Goal: Task Accomplishment & Management: Manage account settings

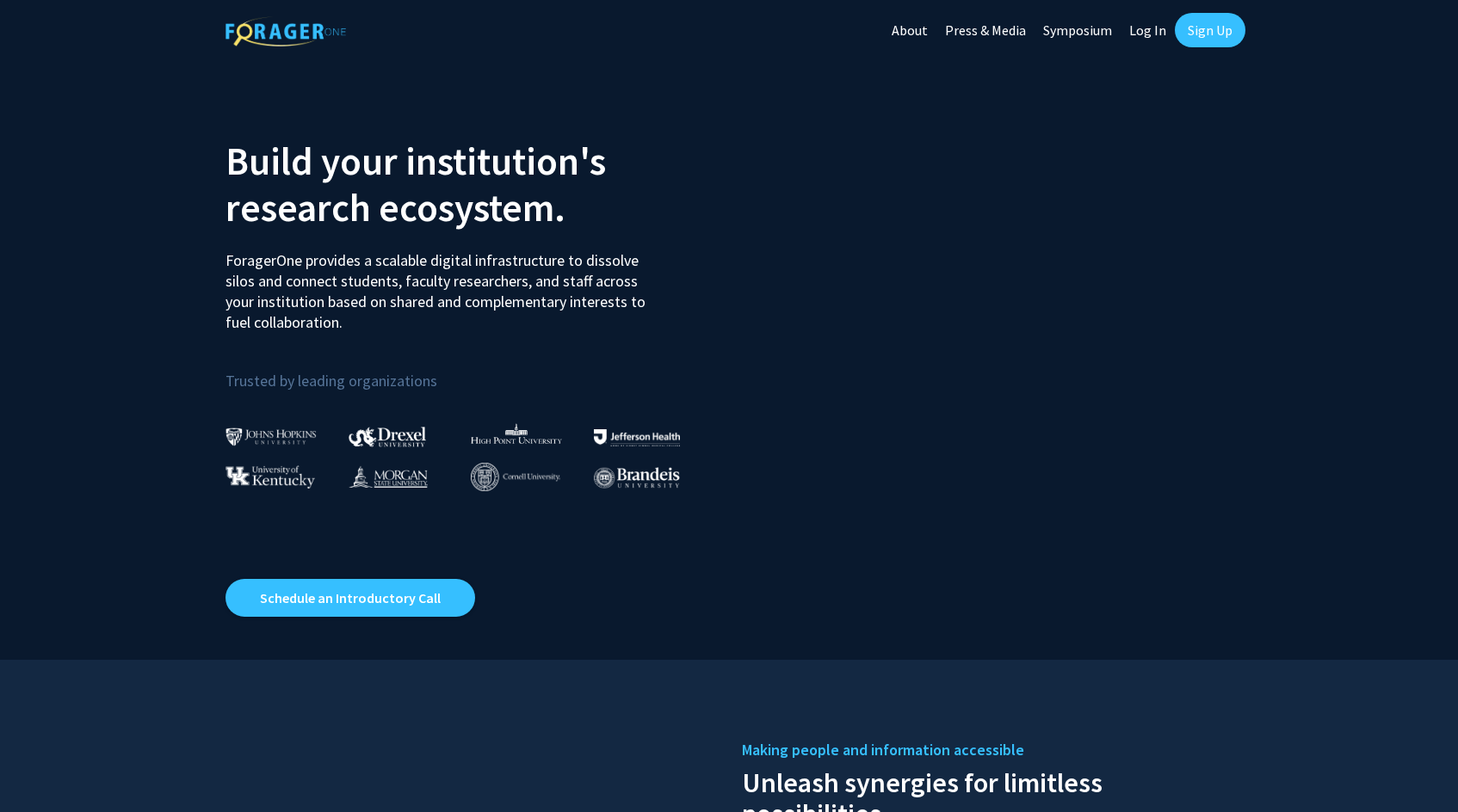
click at [1151, 27] on link "Log In" at bounding box center [1147, 30] width 54 height 60
select select
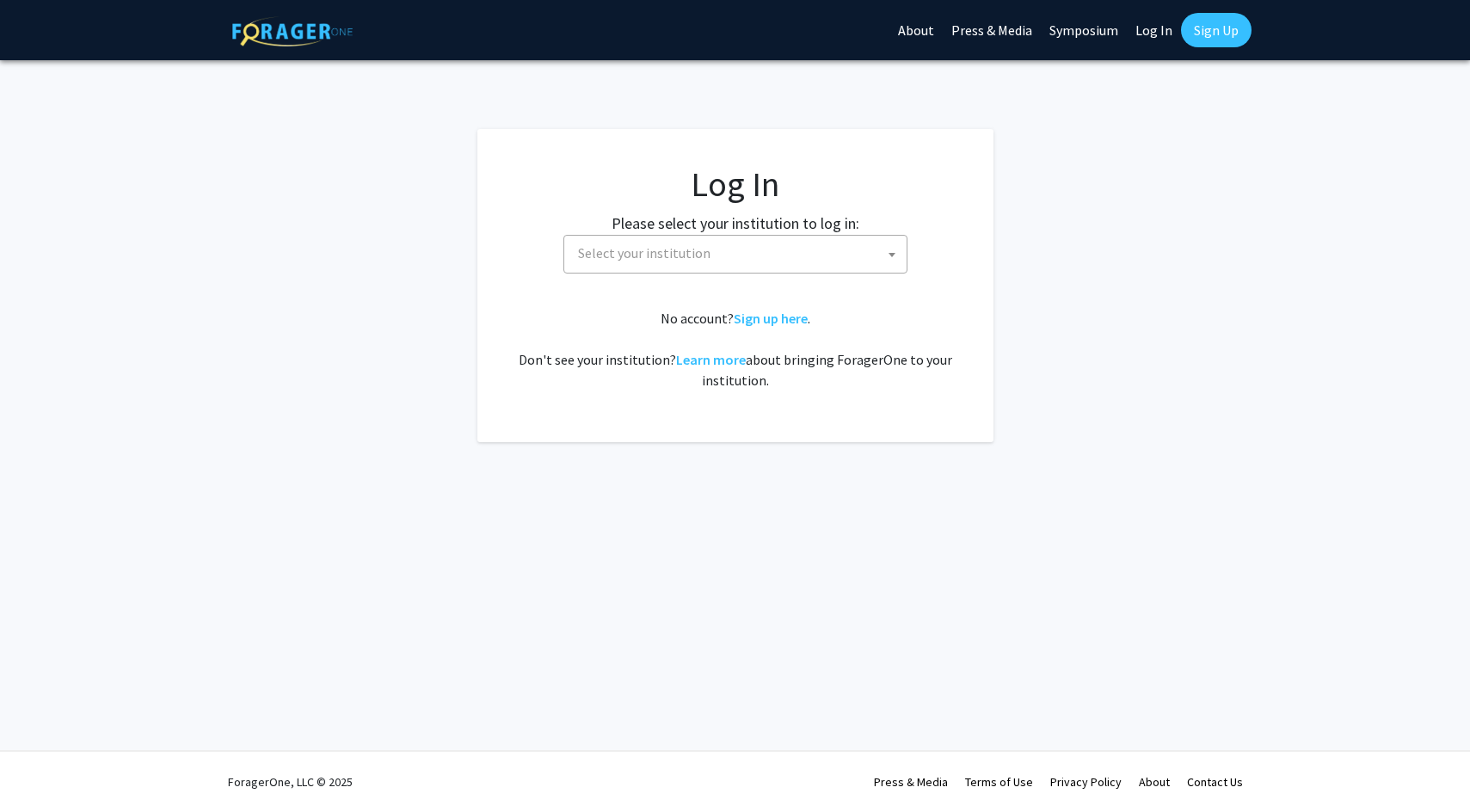
click at [789, 251] on span "Select your institution" at bounding box center [739, 253] width 336 height 35
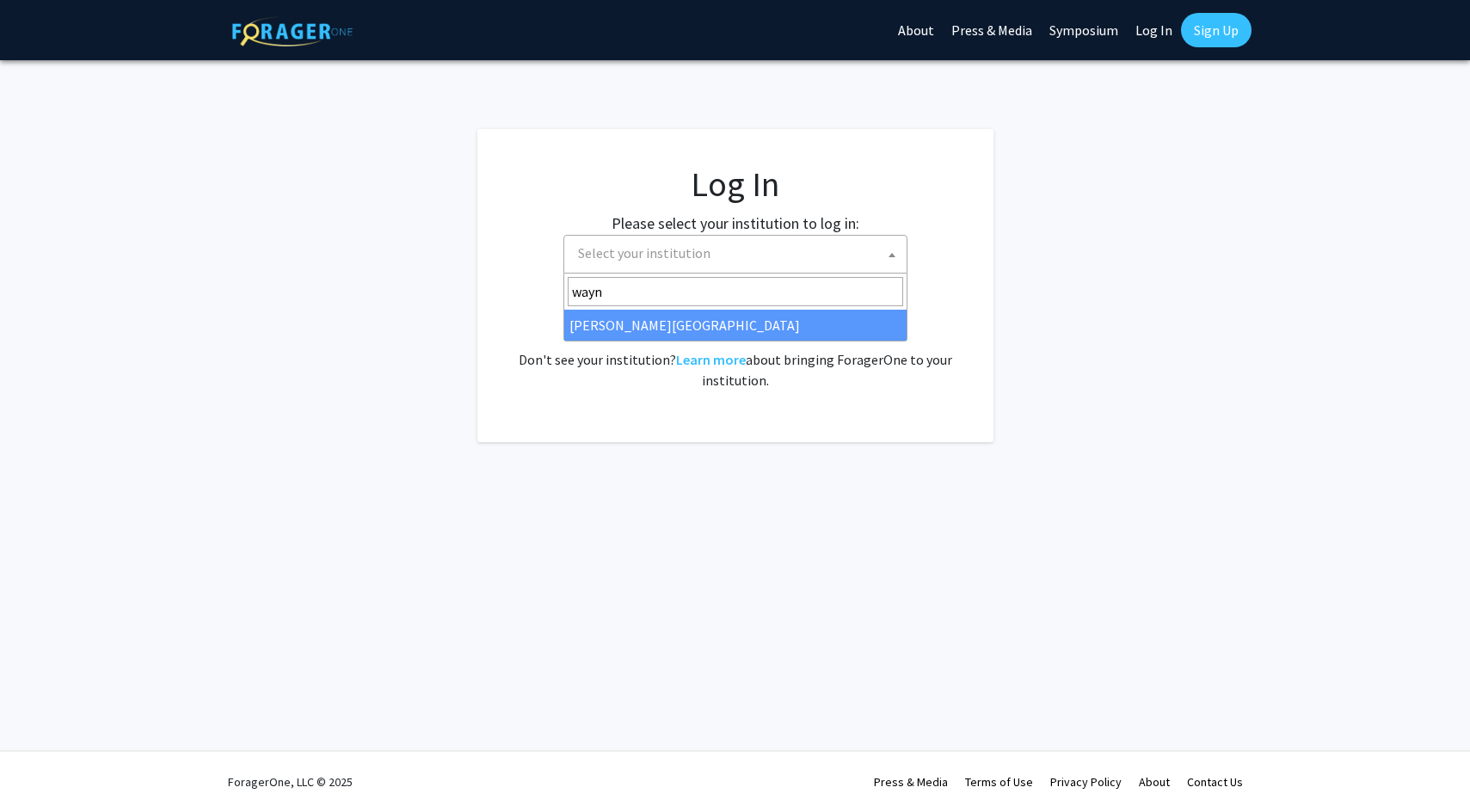
type input "[PERSON_NAME]"
select select "21"
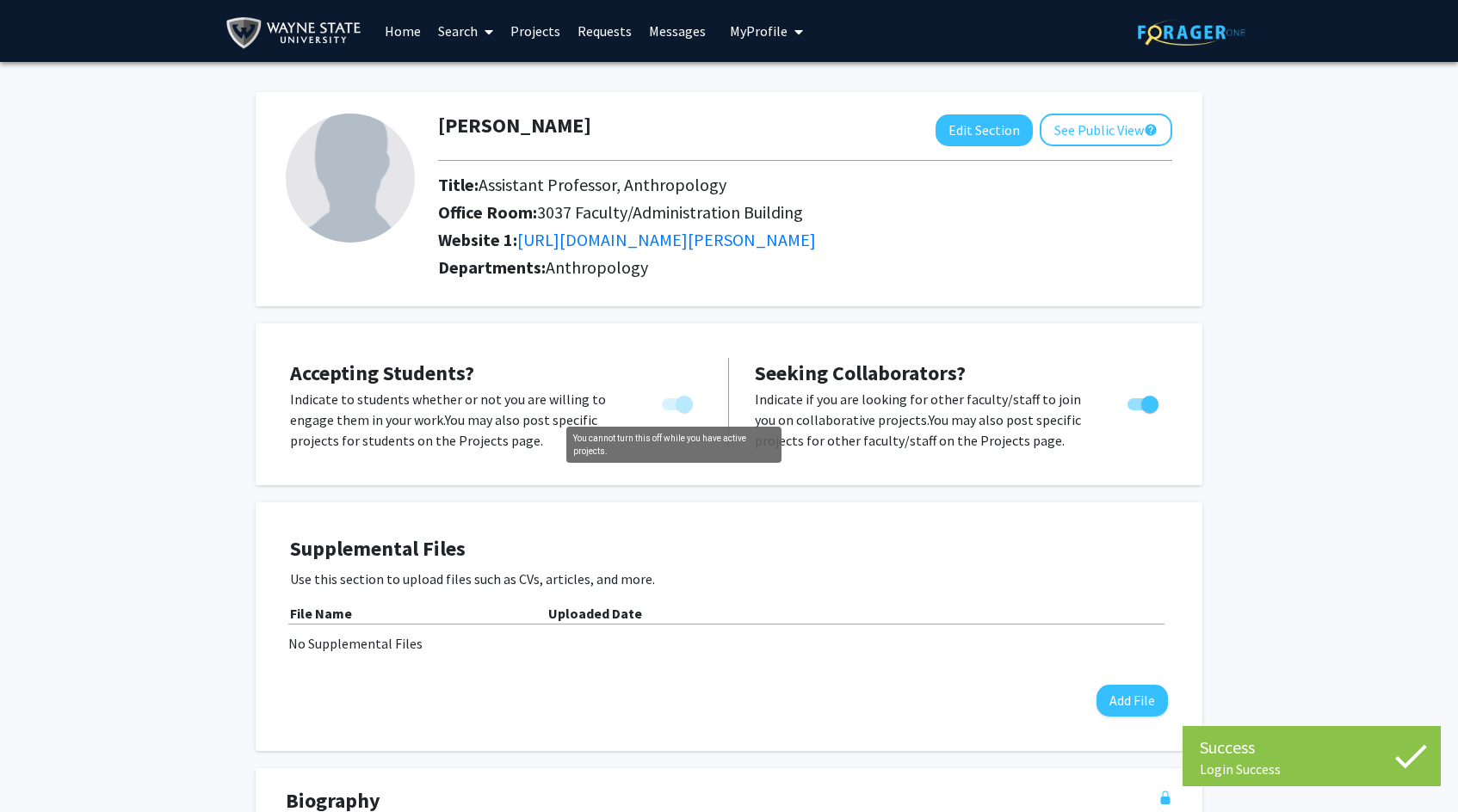
click at [685, 399] on span "You cannot turn this off while you have active projects." at bounding box center [684, 404] width 17 height 17
drag, startPoint x: 678, startPoint y: 403, endPoint x: 586, endPoint y: 380, distance: 94.8
click at [586, 380] on div "Accepting Students? Indicate to students whether or not you are willing to enga…" at bounding box center [496, 403] width 412 height 92
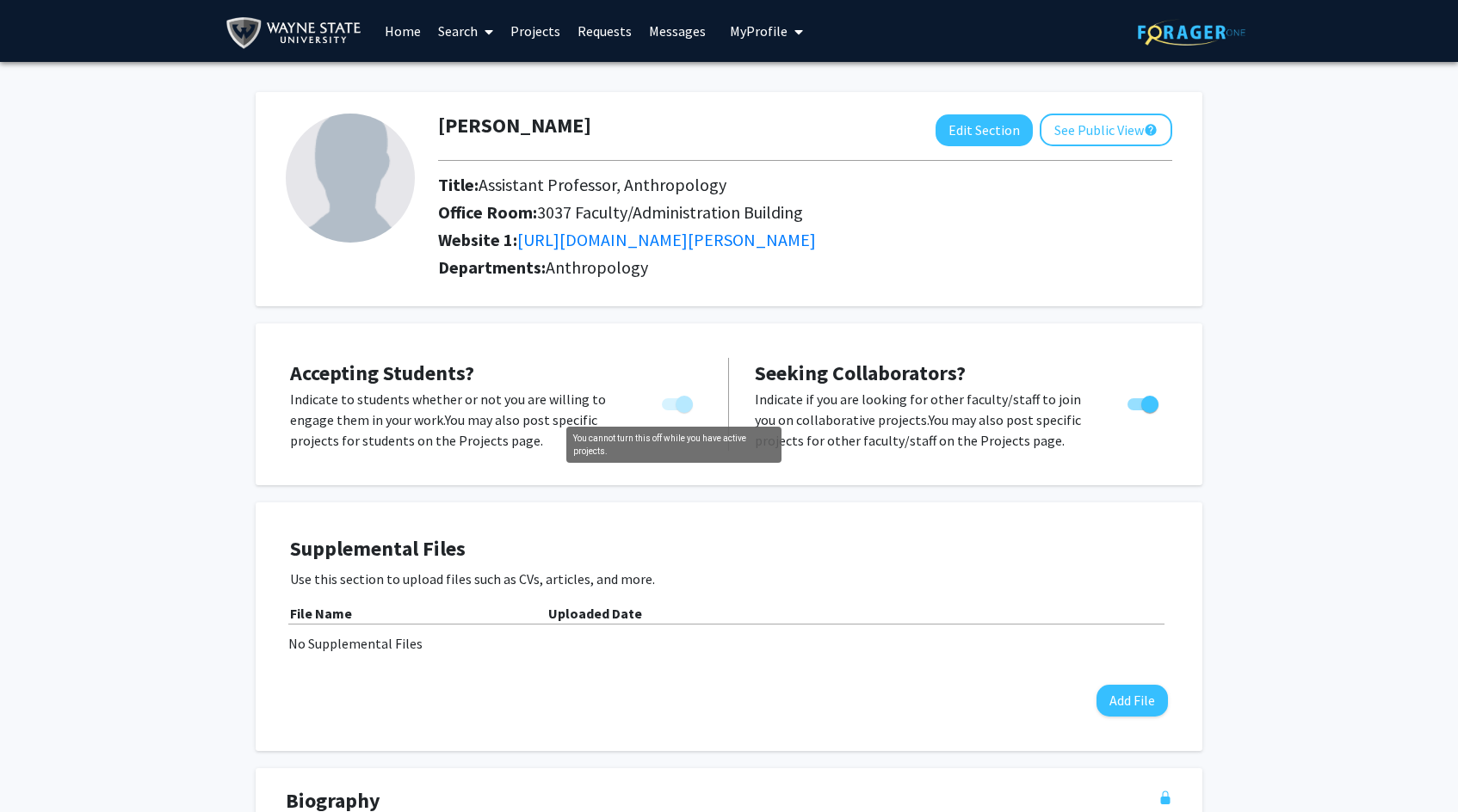
click at [684, 401] on span "You cannot turn this off while you have active projects." at bounding box center [684, 404] width 17 height 17
drag, startPoint x: 684, startPoint y: 401, endPoint x: 640, endPoint y: 404, distance: 44.1
click at [640, 404] on div "Indicate to students whether or not you are willing to engage them in your work…" at bounding box center [496, 419] width 438 height 62
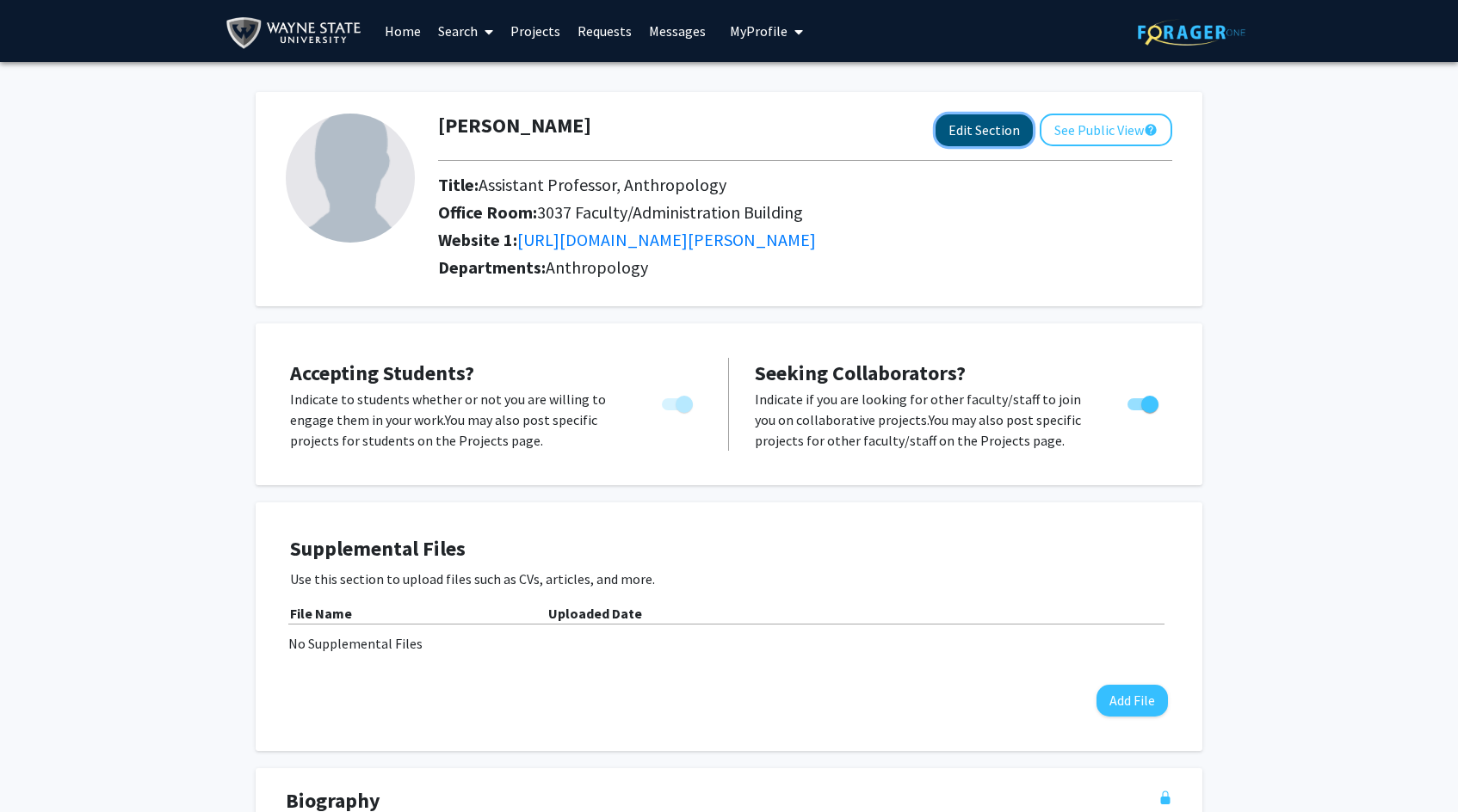
click at [984, 128] on button "Edit Section" at bounding box center [984, 130] width 97 height 31
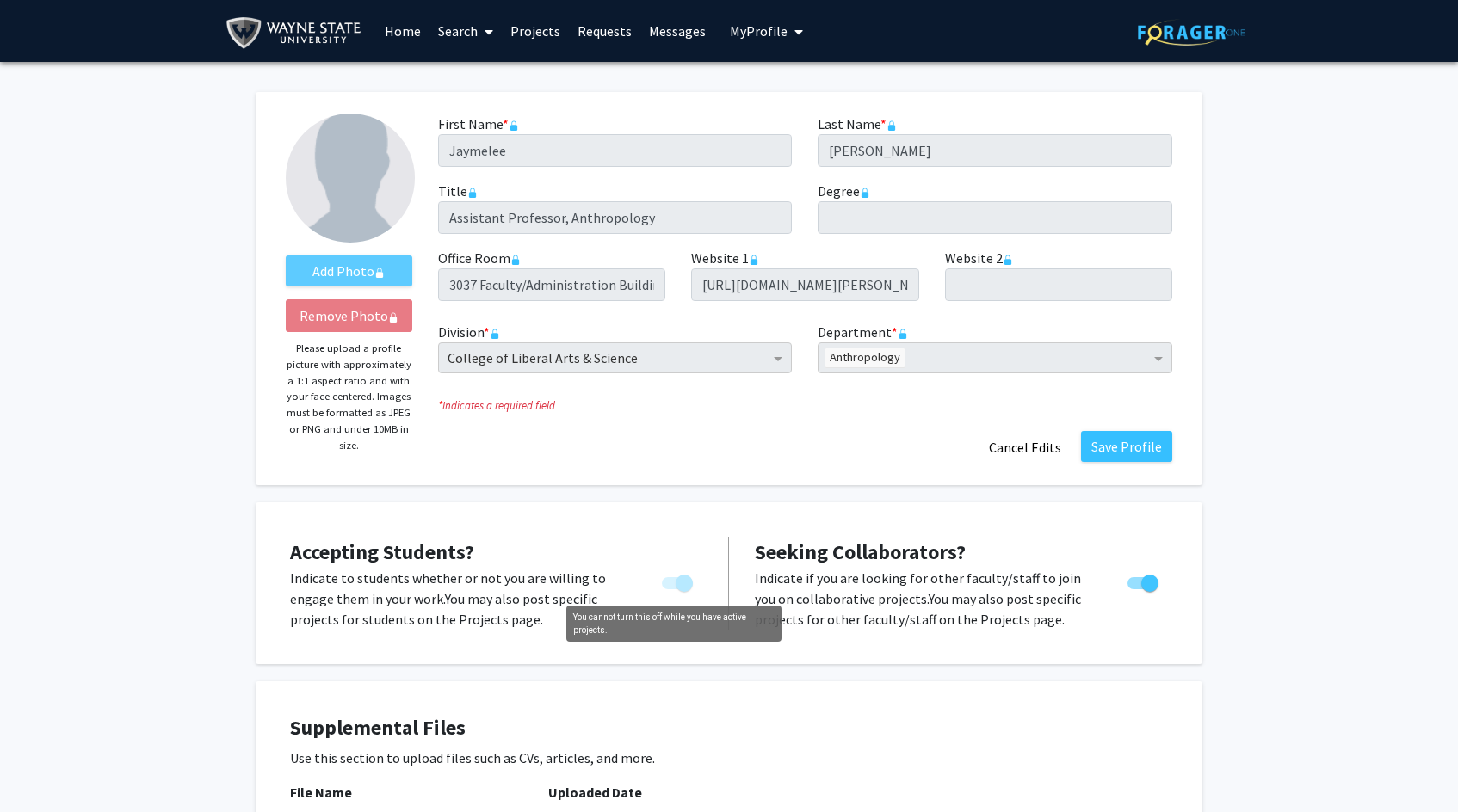
click at [675, 576] on span "You cannot turn this off while you have active projects." at bounding box center [684, 583] width 17 height 17
click at [535, 23] on link "Projects" at bounding box center [535, 30] width 67 height 60
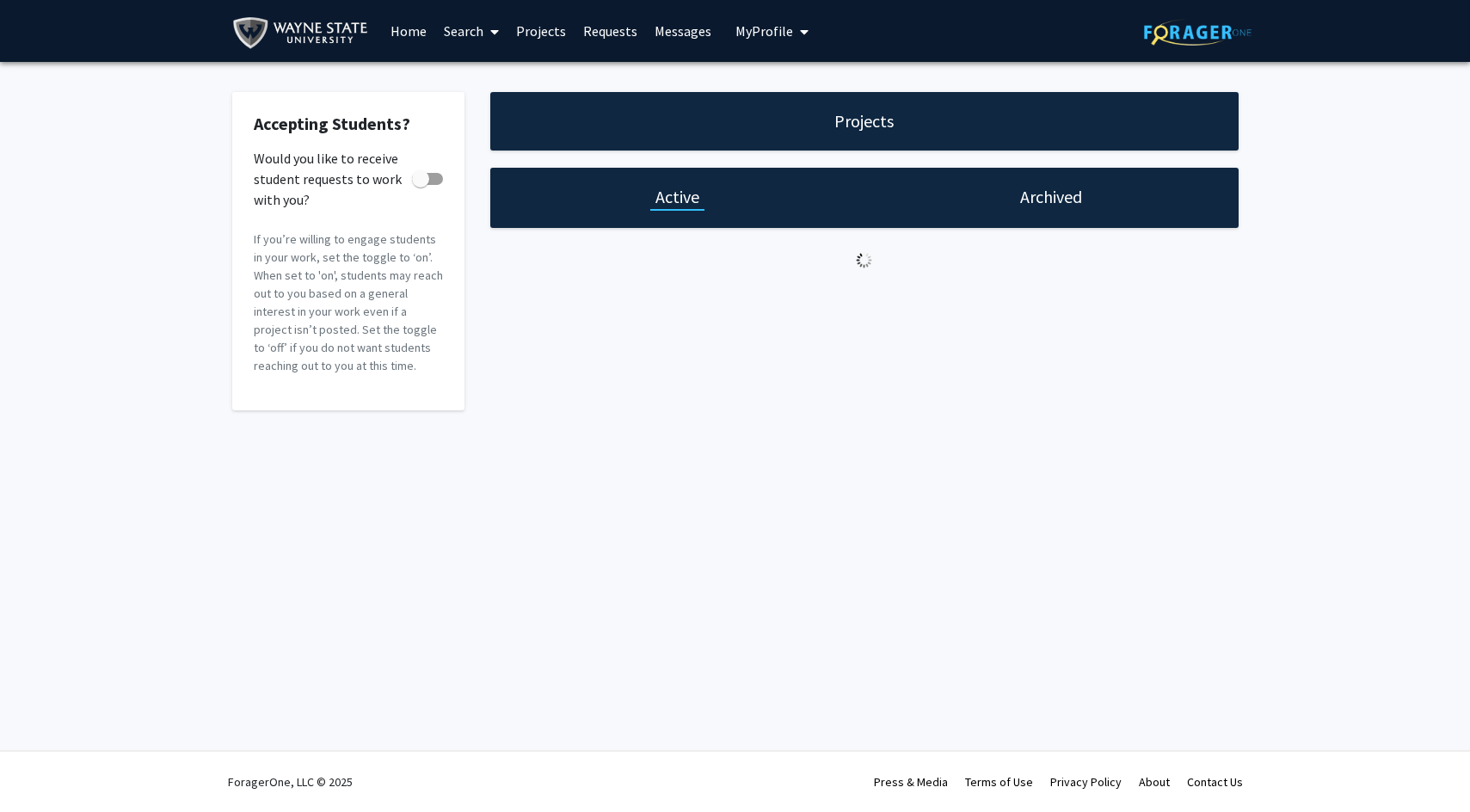
checkbox input "true"
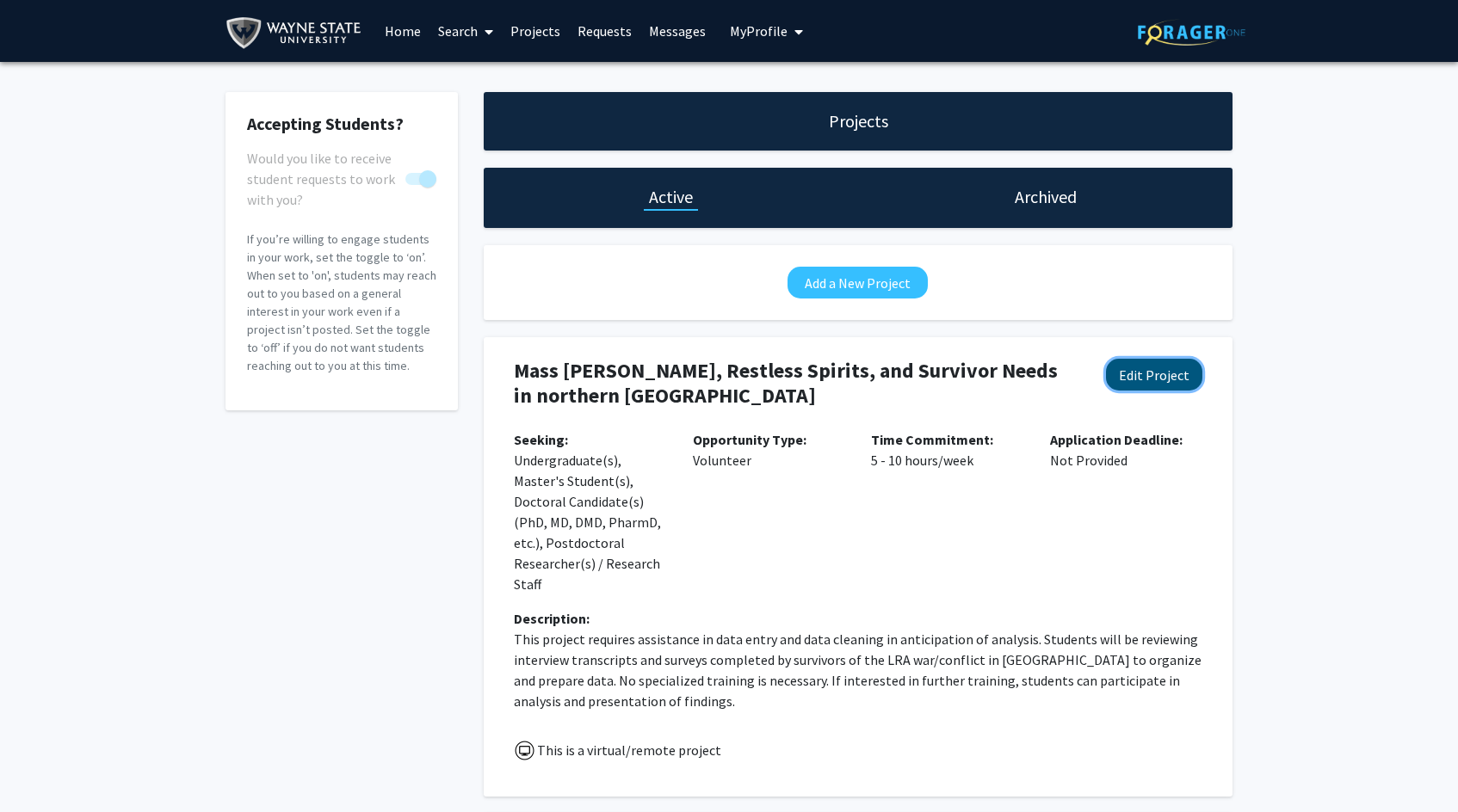
click at [1151, 376] on button "Edit Project" at bounding box center [1154, 374] width 96 height 31
select select "5 - 10"
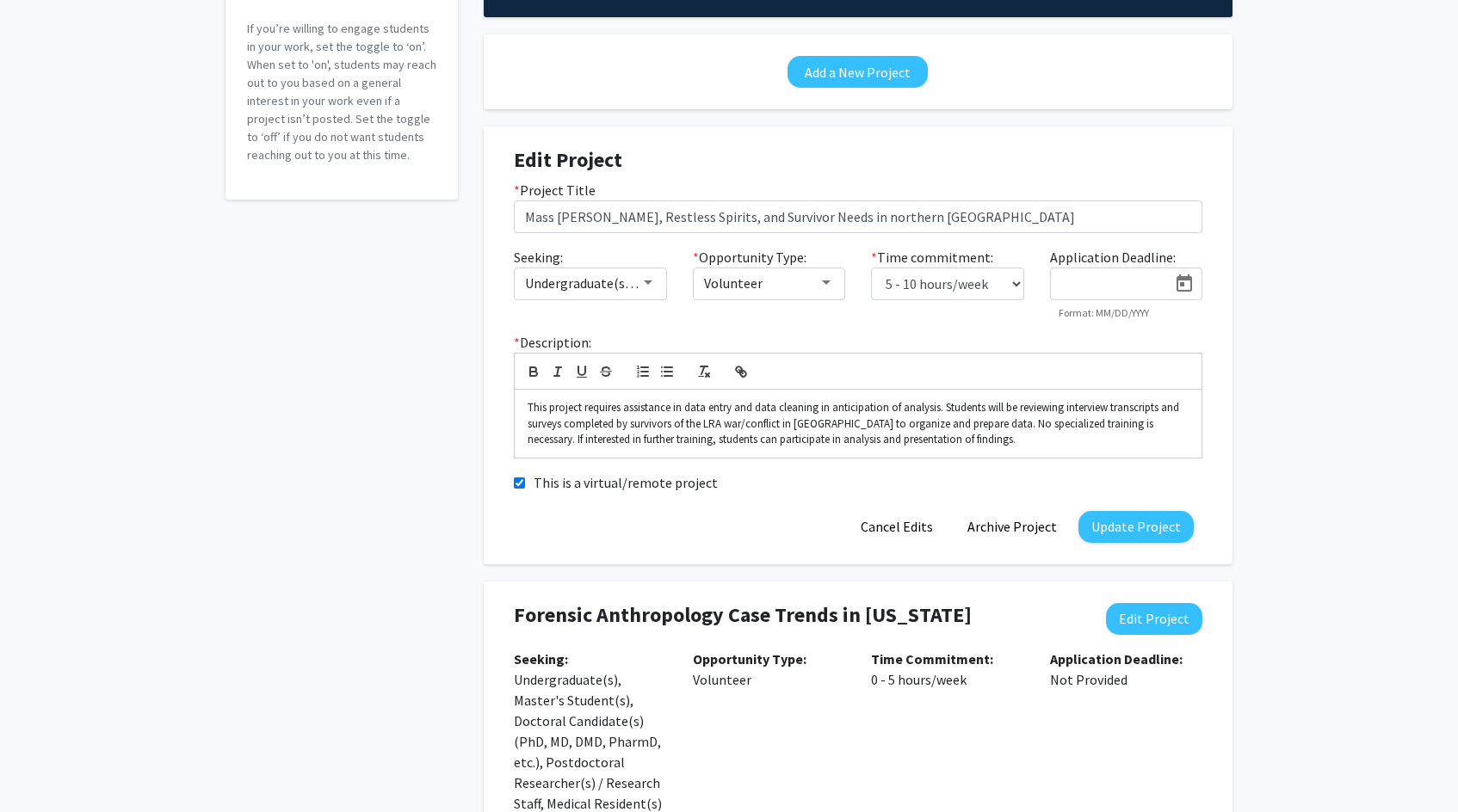
scroll to position [258, 0]
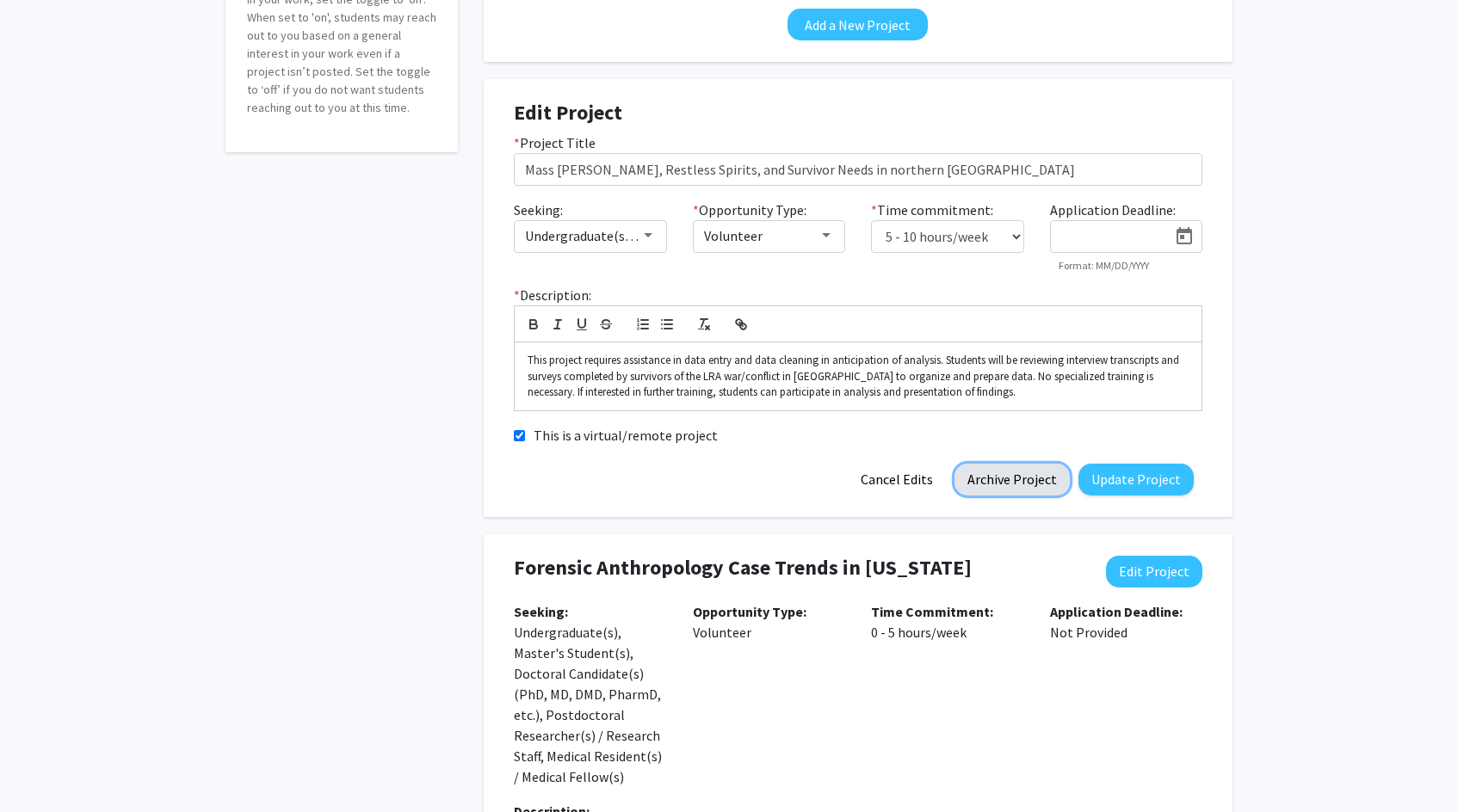
click at [1038, 481] on button "Archive Project" at bounding box center [1012, 478] width 115 height 31
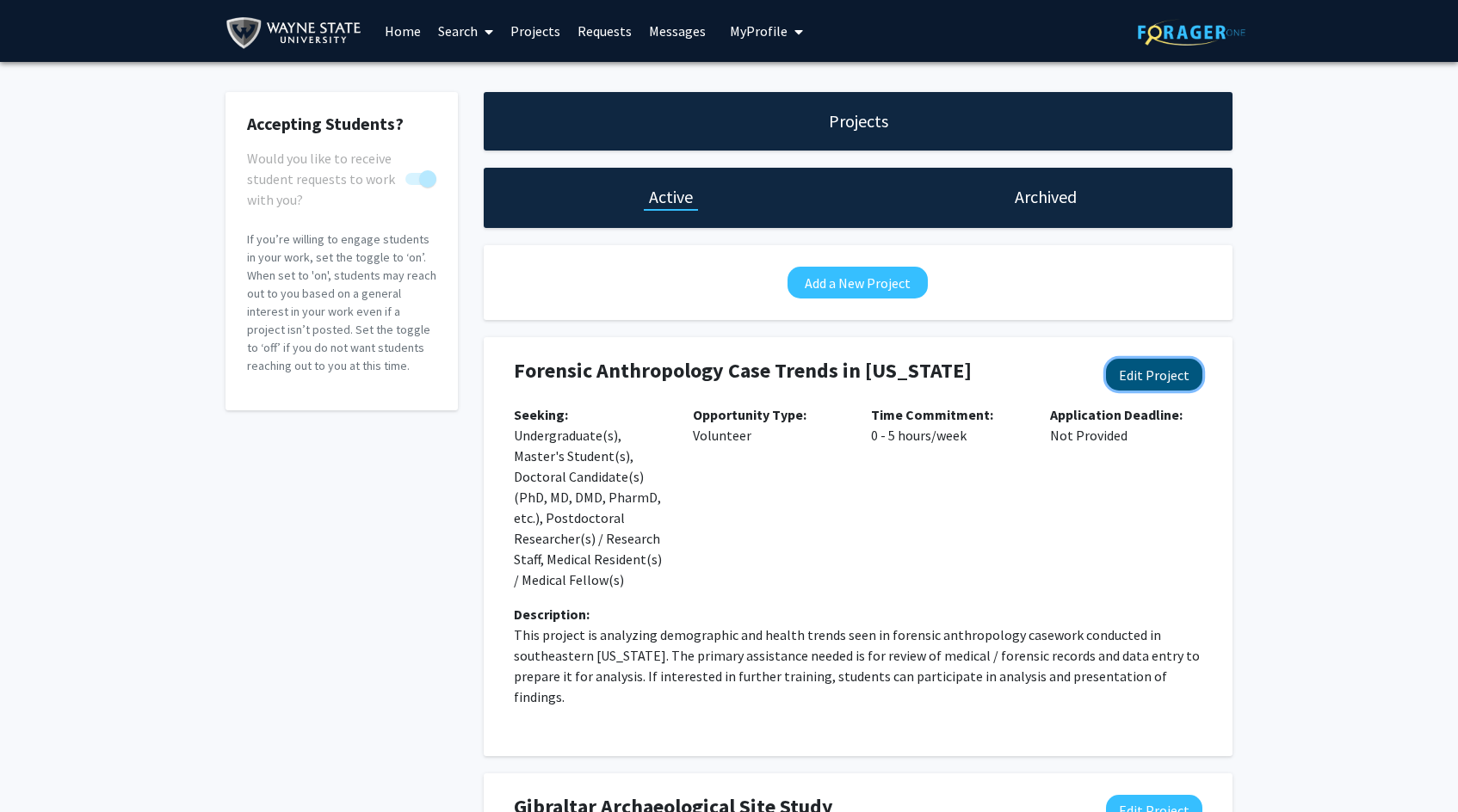
click at [1178, 365] on button "Edit Project" at bounding box center [1154, 374] width 96 height 31
select select "0 - 5"
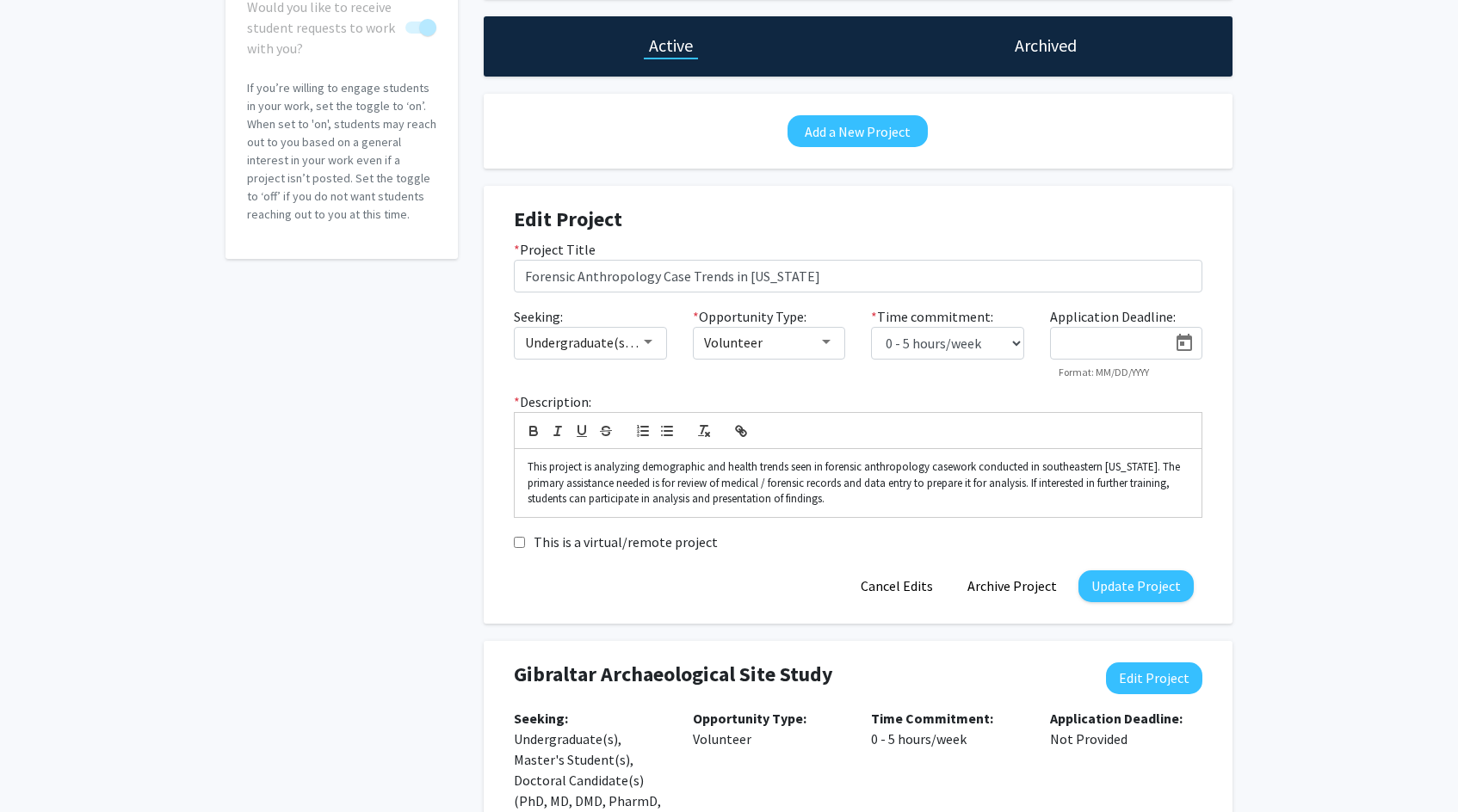
scroll to position [344, 0]
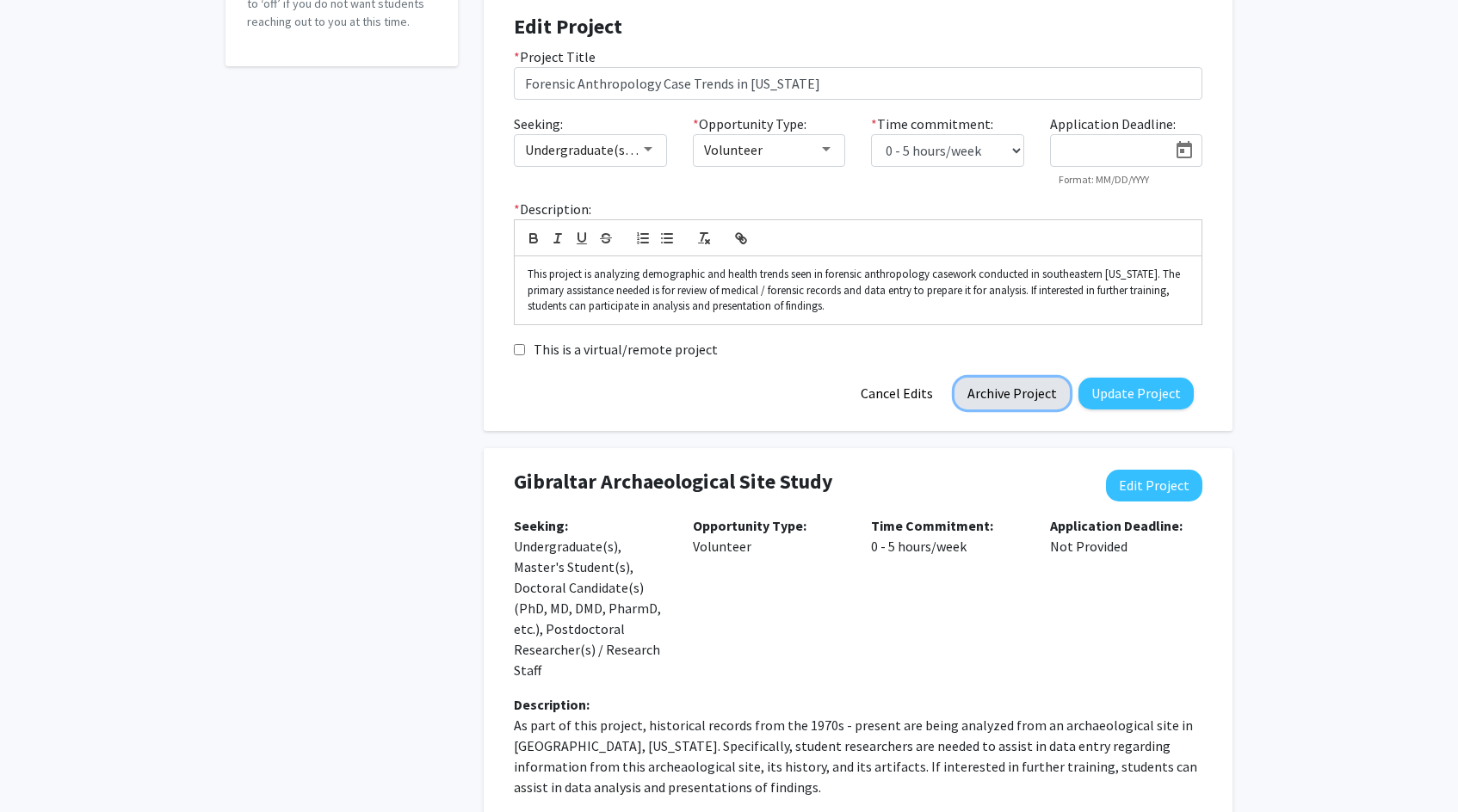
click at [1035, 389] on button "Archive Project" at bounding box center [1012, 393] width 115 height 31
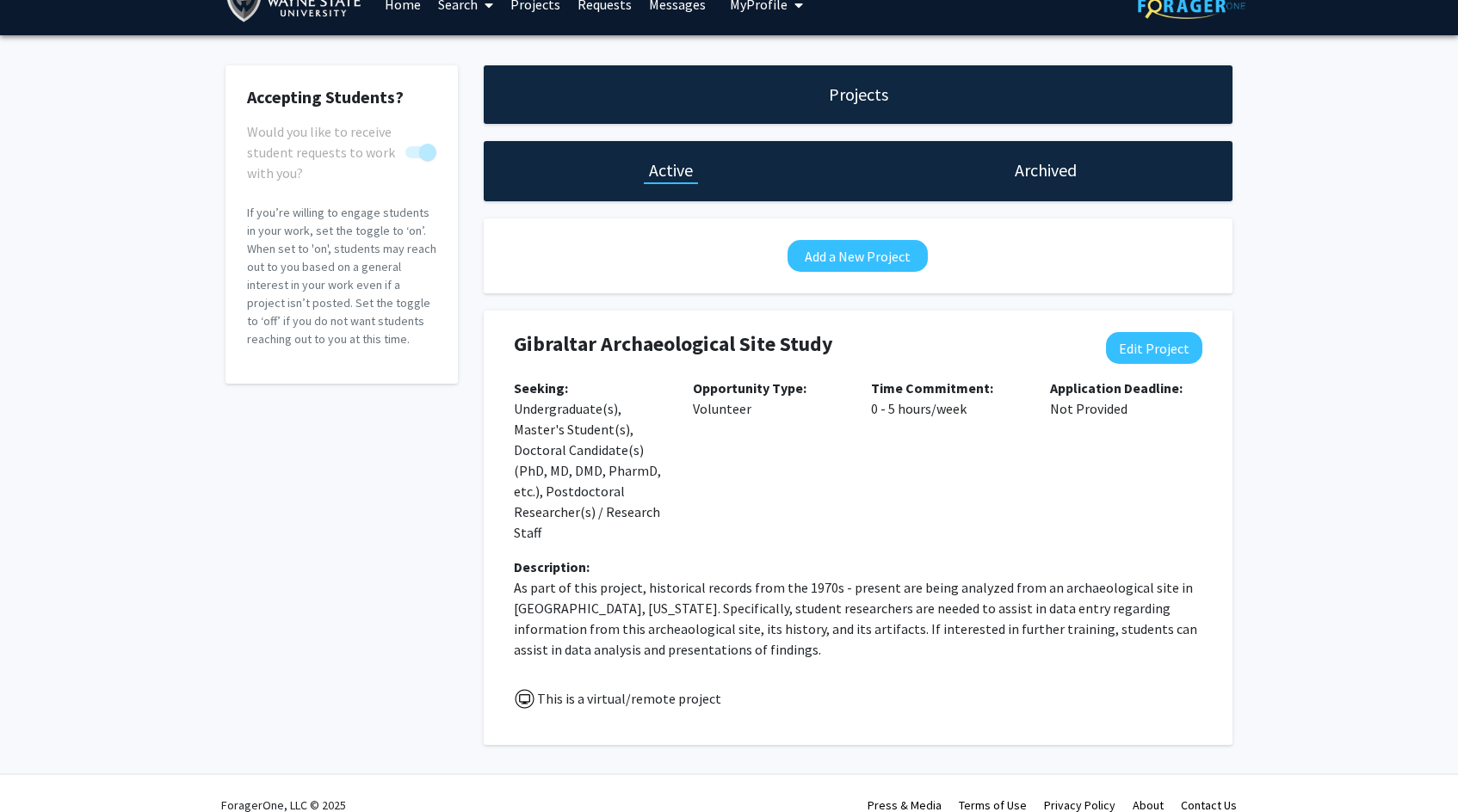
scroll to position [50, 0]
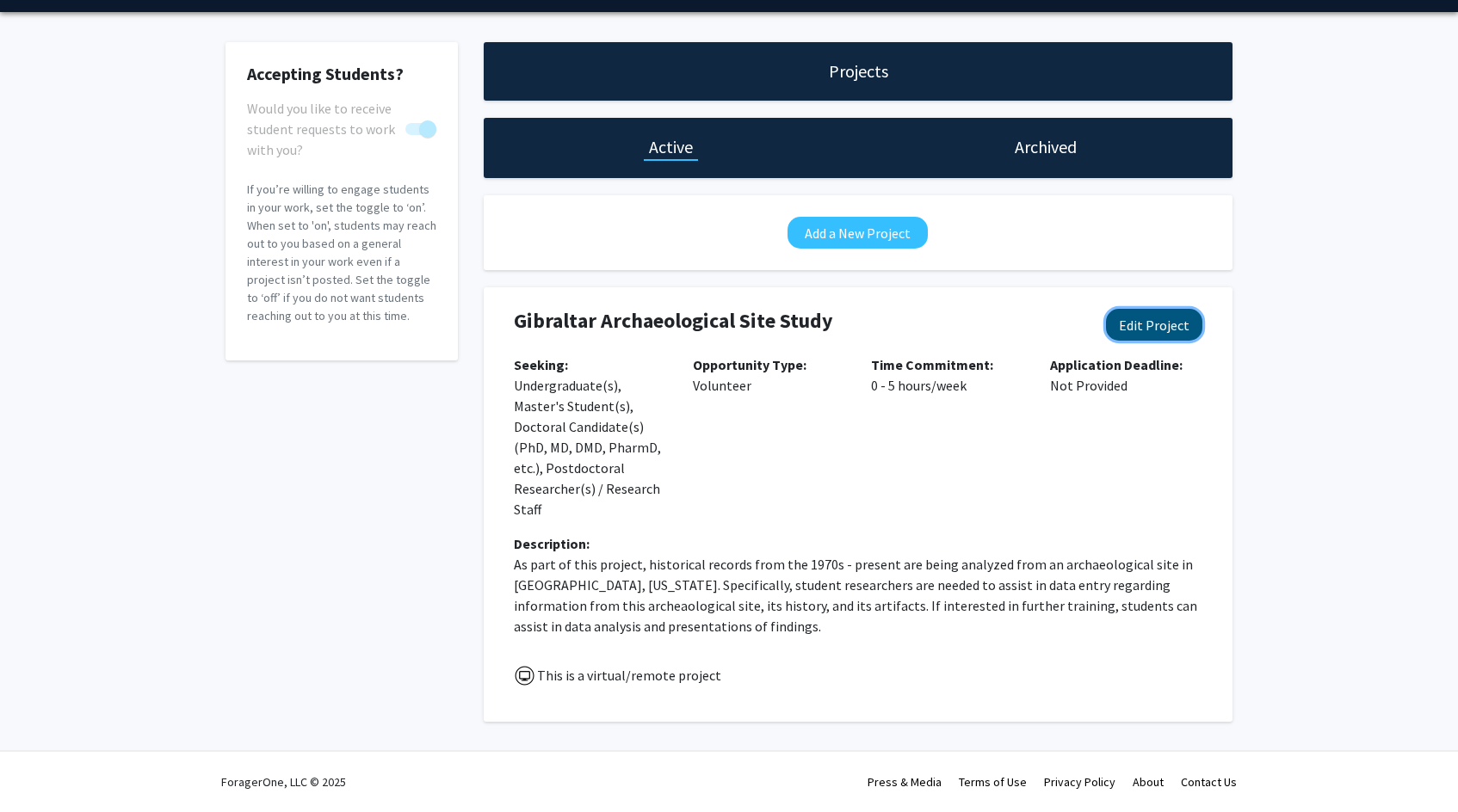
click at [1181, 323] on button "Edit Project" at bounding box center [1154, 324] width 96 height 31
select select "0 - 5"
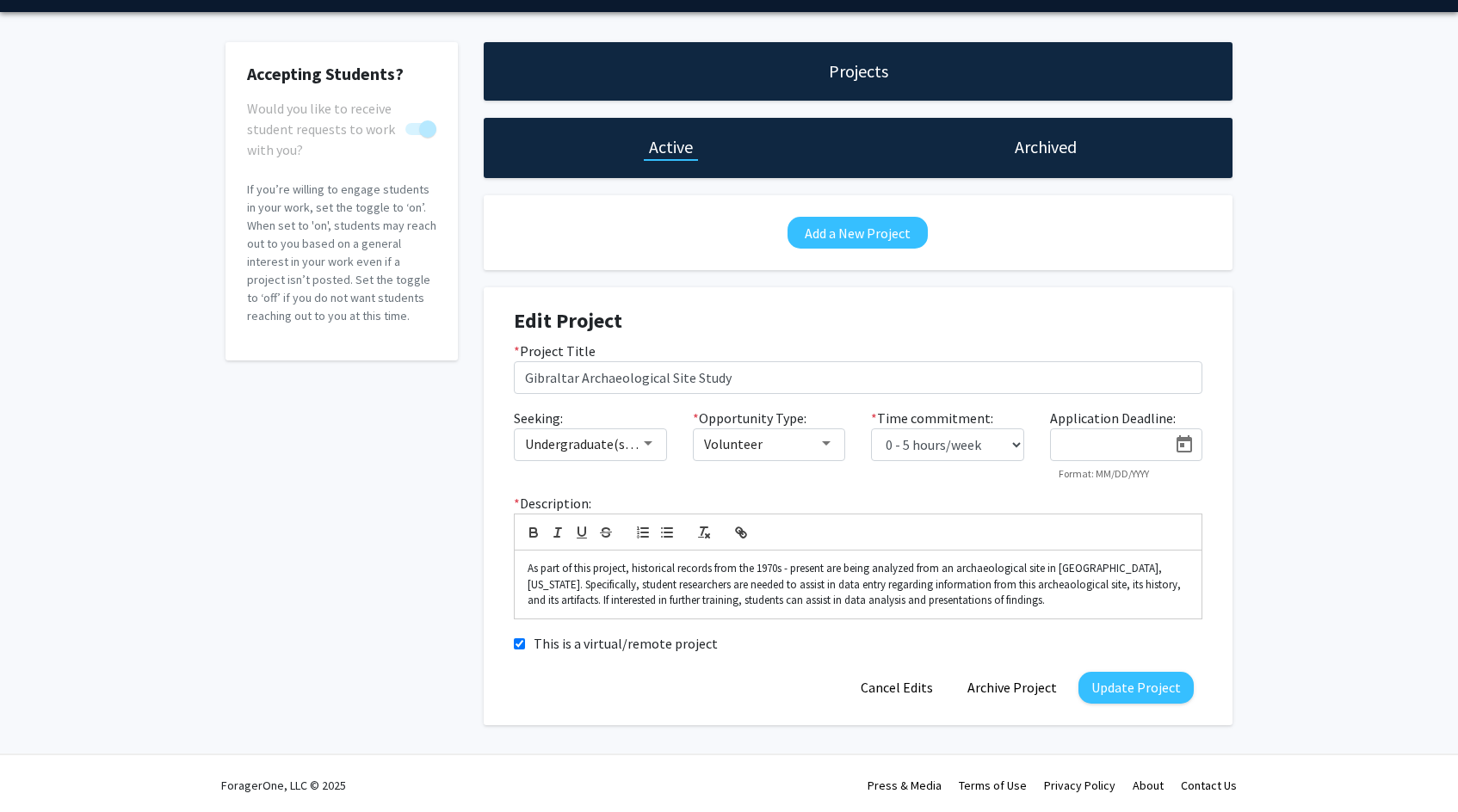
scroll to position [53, 0]
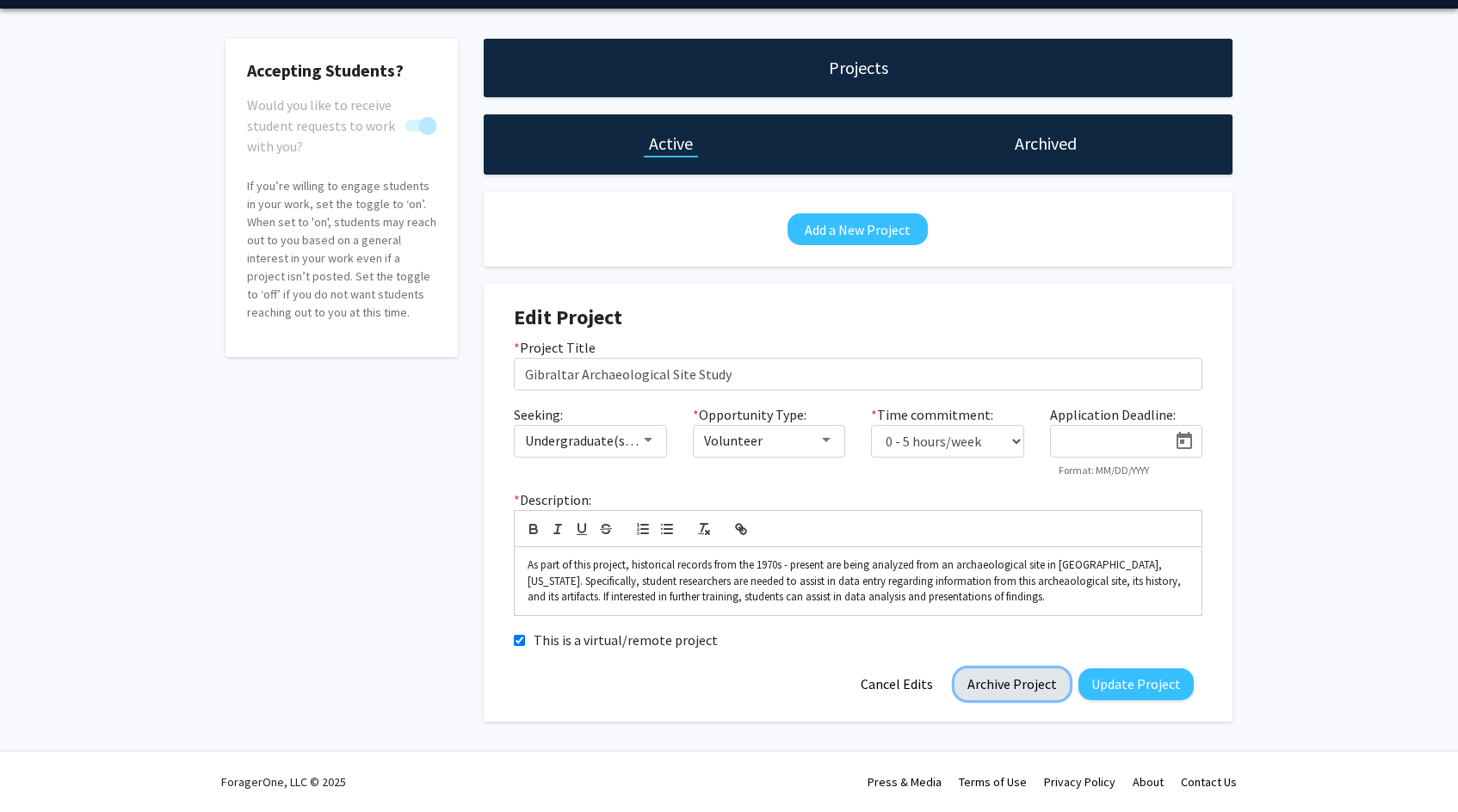
click at [997, 680] on button "Archive Project" at bounding box center [1012, 683] width 115 height 31
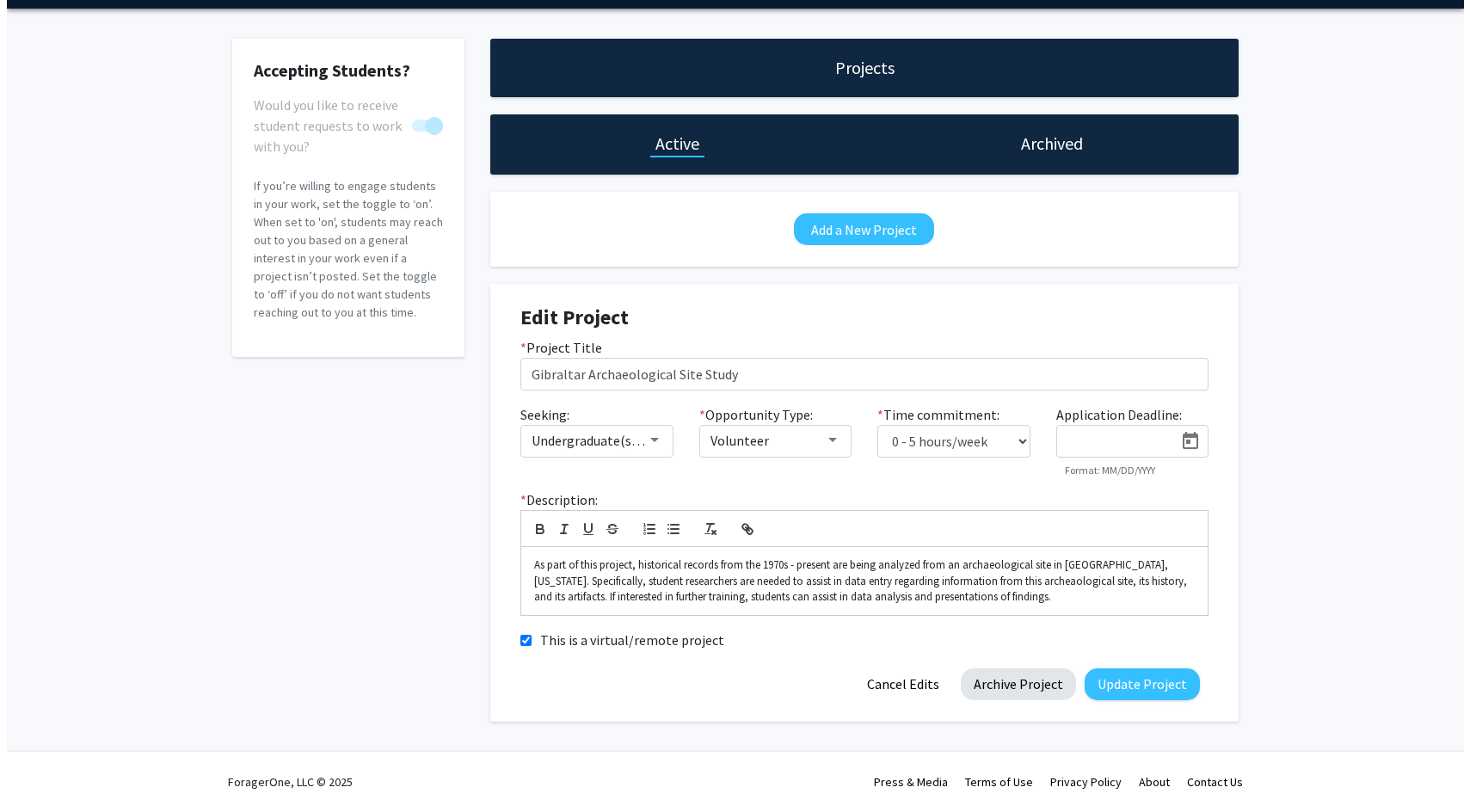
scroll to position [0, 0]
